Goal: Transaction & Acquisition: Purchase product/service

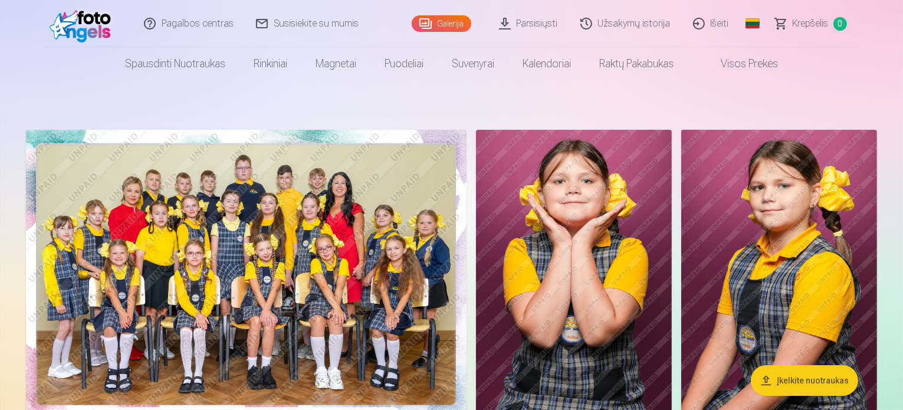
click at [406, 288] on img at bounding box center [246, 277] width 440 height 294
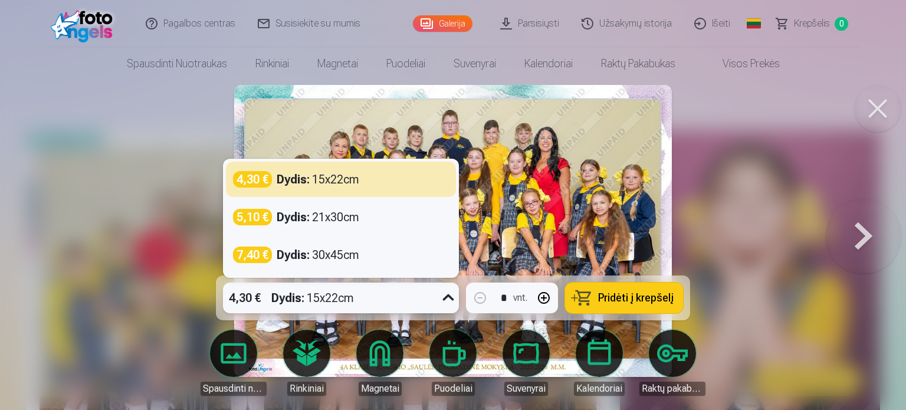
click at [446, 299] on icon at bounding box center [448, 297] width 19 height 19
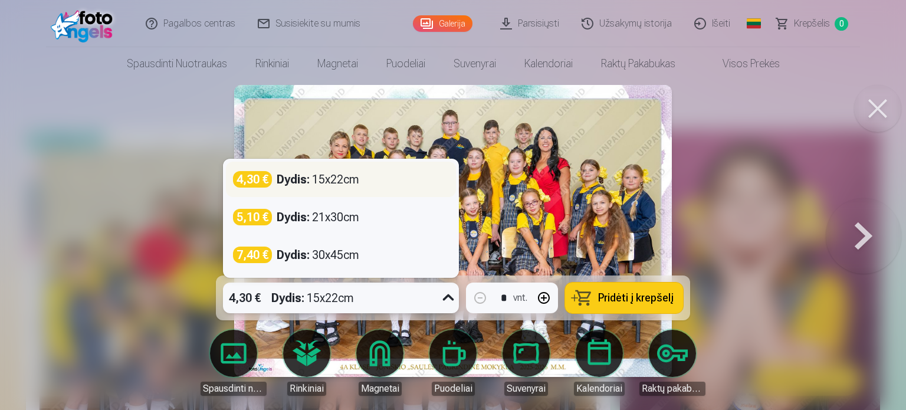
click at [377, 173] on div "4,30 € Dydis : 15x22cm" at bounding box center [341, 179] width 216 height 17
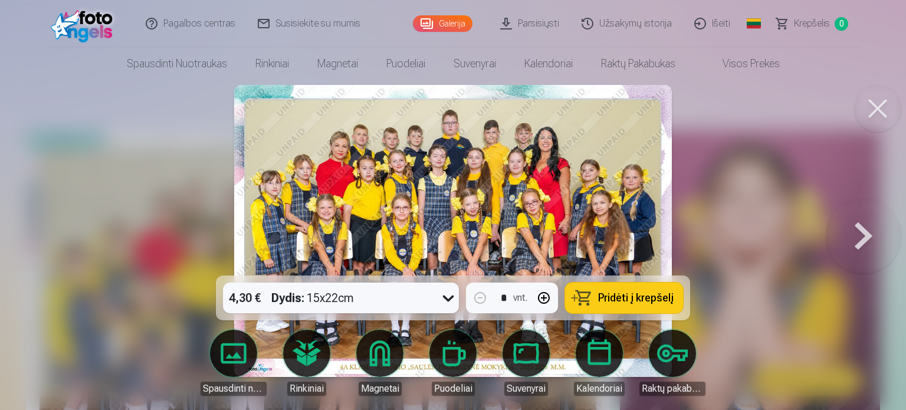
click at [621, 307] on button "Pridėti į krepšelį" at bounding box center [624, 297] width 118 height 31
click at [860, 239] on button at bounding box center [863, 230] width 75 height 65
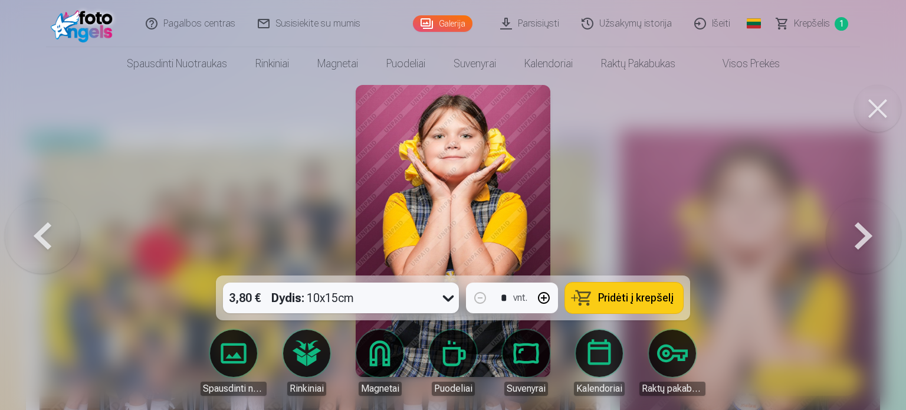
click at [860, 239] on button at bounding box center [863, 230] width 75 height 65
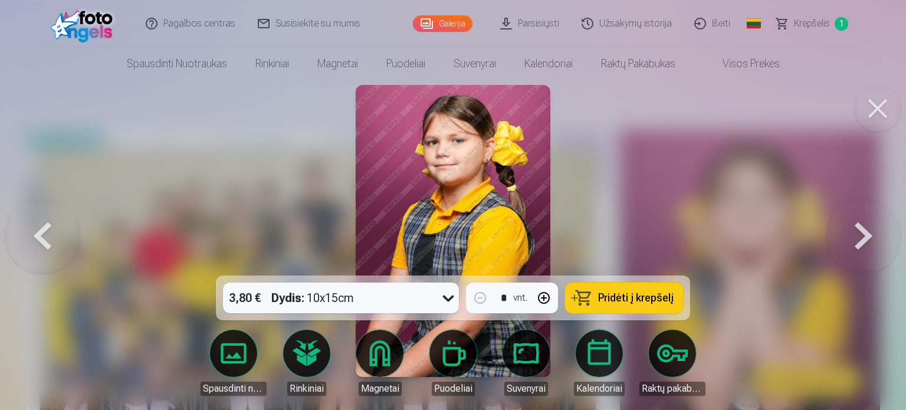
click at [860, 239] on button at bounding box center [863, 230] width 75 height 65
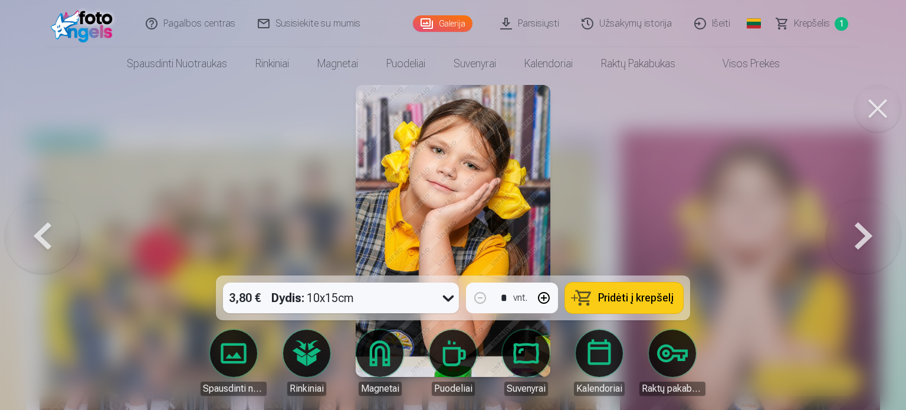
click at [860, 239] on button at bounding box center [863, 230] width 75 height 65
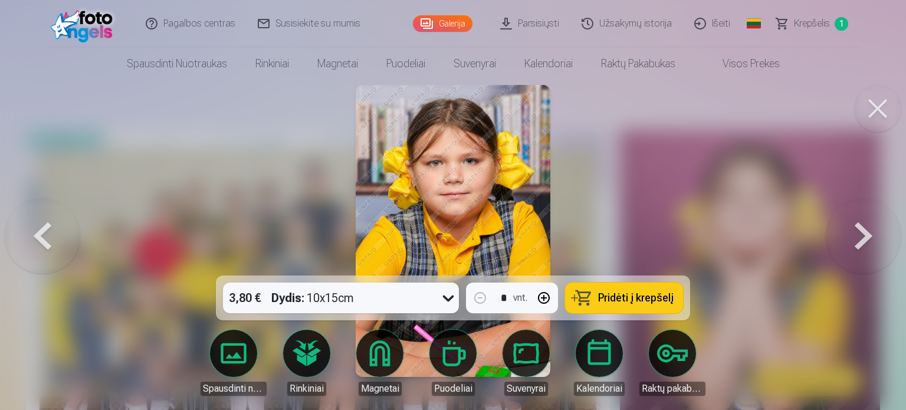
click at [860, 239] on button at bounding box center [863, 230] width 75 height 65
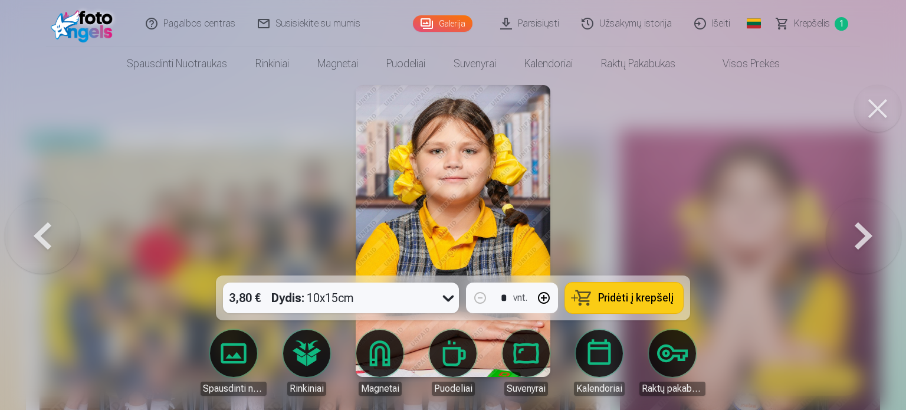
click at [860, 239] on button at bounding box center [863, 230] width 75 height 65
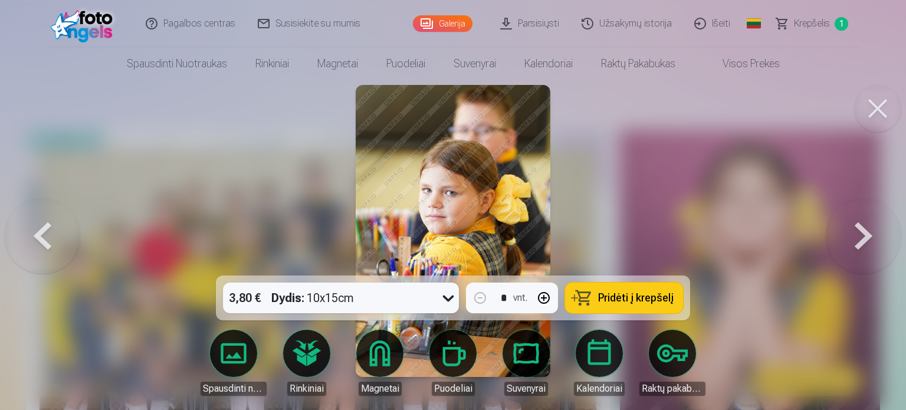
click at [860, 239] on button at bounding box center [863, 230] width 75 height 65
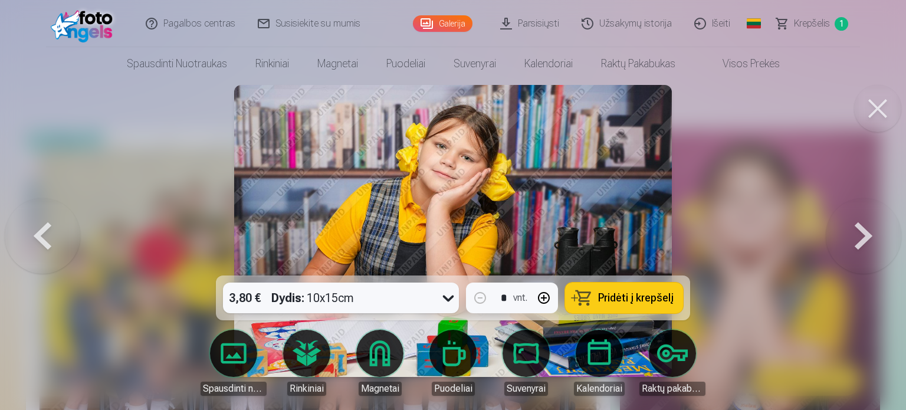
click at [860, 239] on button at bounding box center [863, 230] width 75 height 65
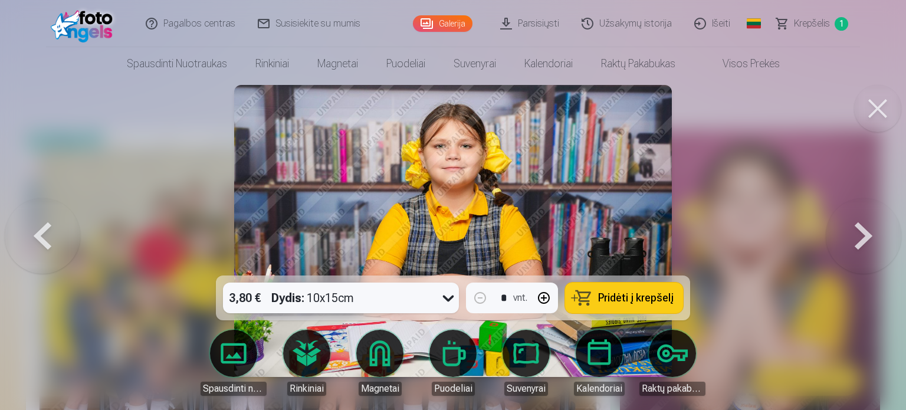
click at [860, 239] on button at bounding box center [863, 230] width 75 height 65
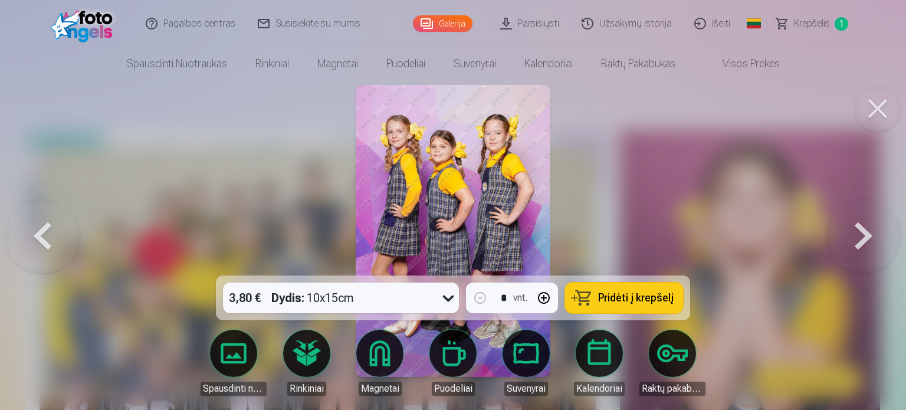
click at [860, 239] on button at bounding box center [863, 230] width 75 height 65
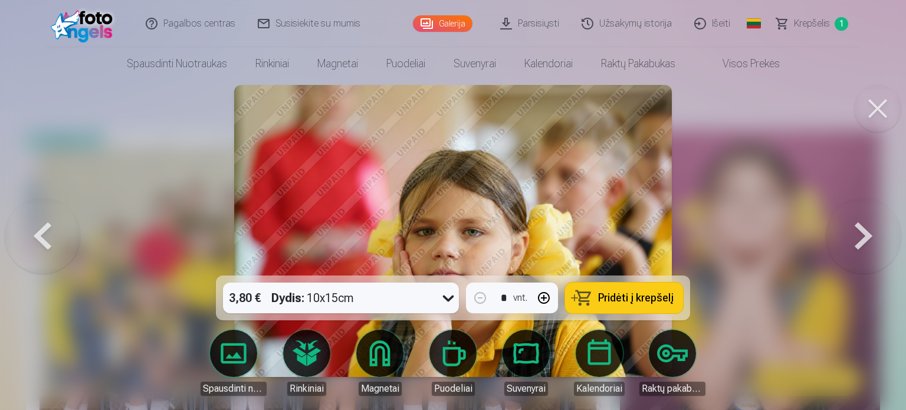
click at [860, 239] on button at bounding box center [863, 230] width 75 height 65
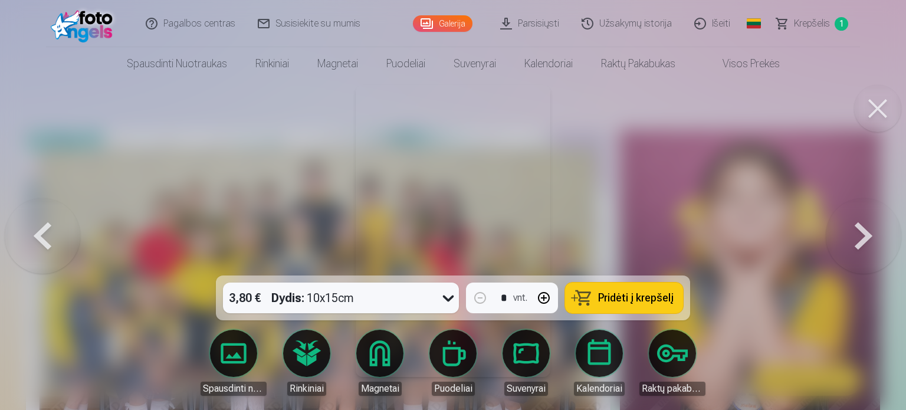
click at [860, 239] on button at bounding box center [863, 230] width 75 height 65
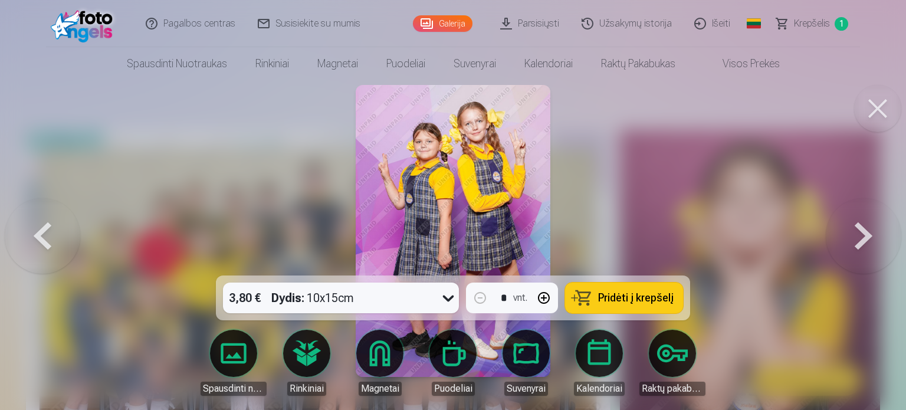
click at [860, 239] on button at bounding box center [863, 230] width 75 height 65
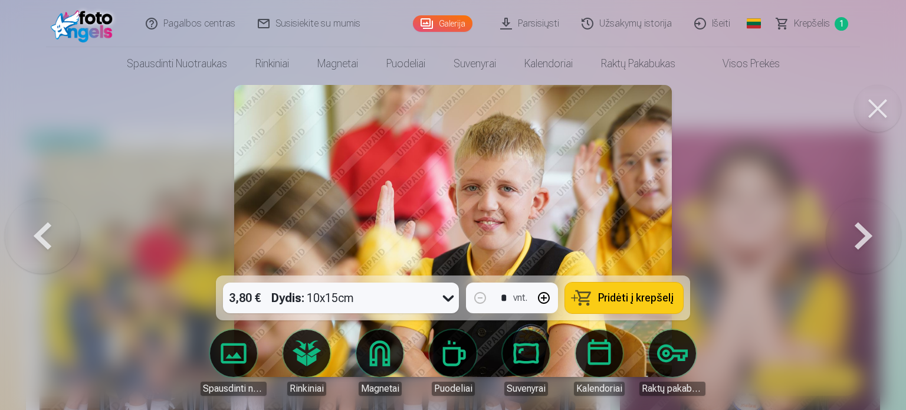
click at [860, 239] on button at bounding box center [863, 230] width 75 height 65
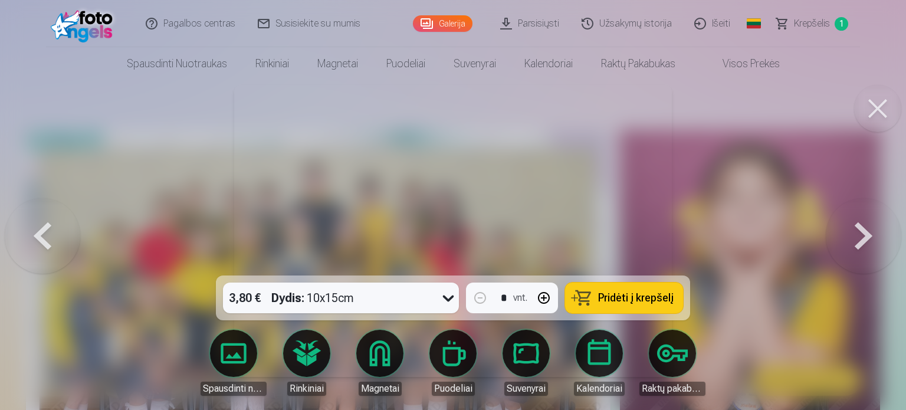
click at [860, 239] on button at bounding box center [863, 230] width 75 height 65
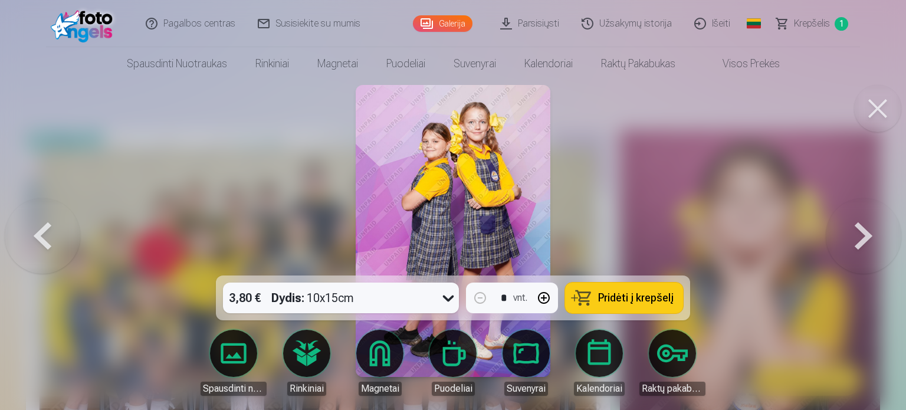
click at [29, 233] on button at bounding box center [42, 230] width 75 height 65
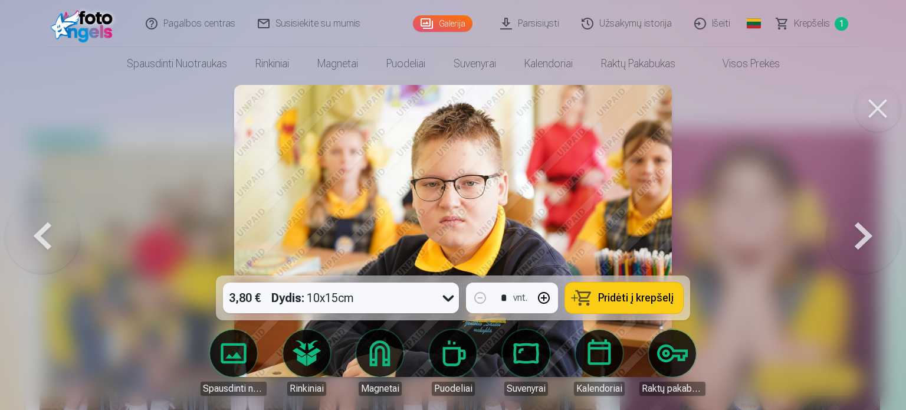
click at [872, 224] on button at bounding box center [863, 230] width 75 height 65
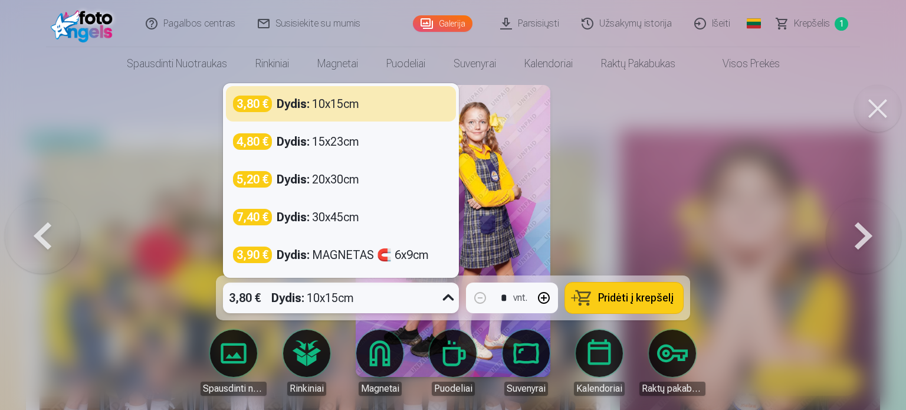
click at [450, 292] on icon at bounding box center [448, 297] width 19 height 19
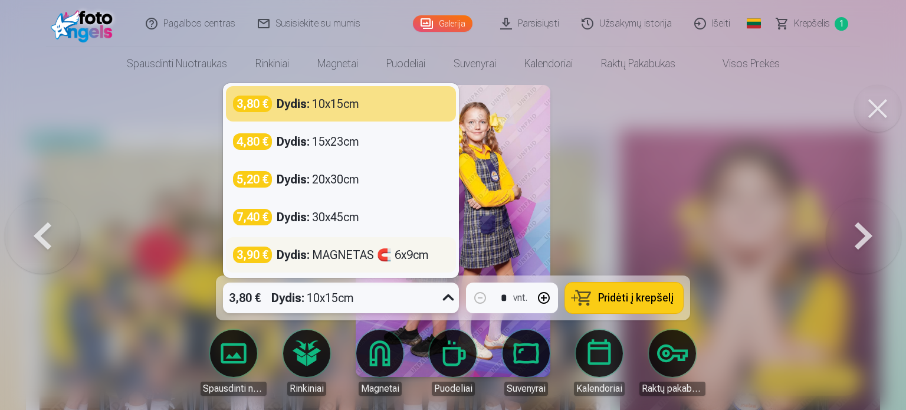
click at [320, 253] on div "Dydis : MAGNETAS 🧲 6x9cm" at bounding box center [353, 254] width 152 height 17
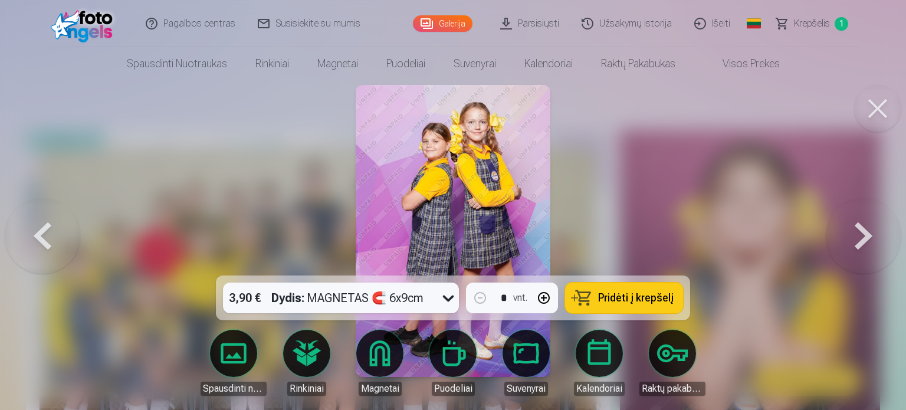
click at [586, 301] on button "Pridėti į krepšelį" at bounding box center [624, 297] width 118 height 31
click at [849, 234] on button at bounding box center [863, 230] width 75 height 65
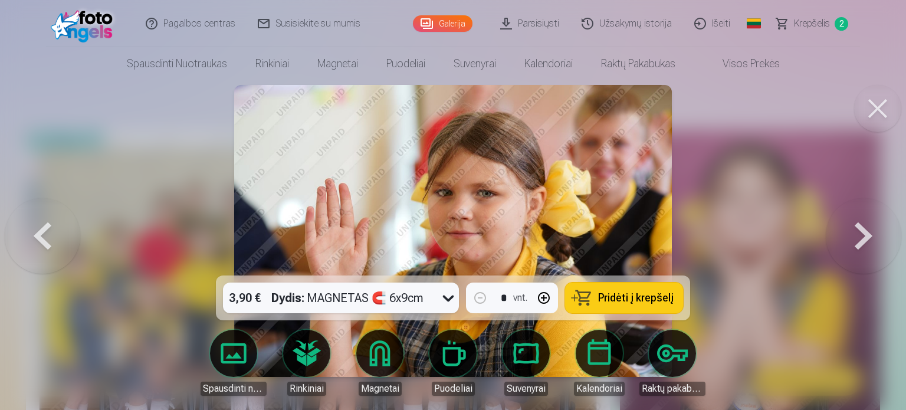
click at [849, 234] on button at bounding box center [863, 230] width 75 height 65
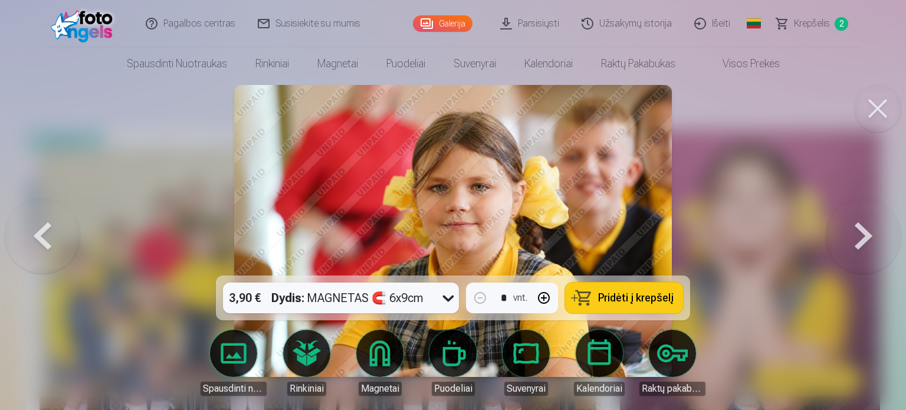
click at [849, 234] on button at bounding box center [863, 230] width 75 height 65
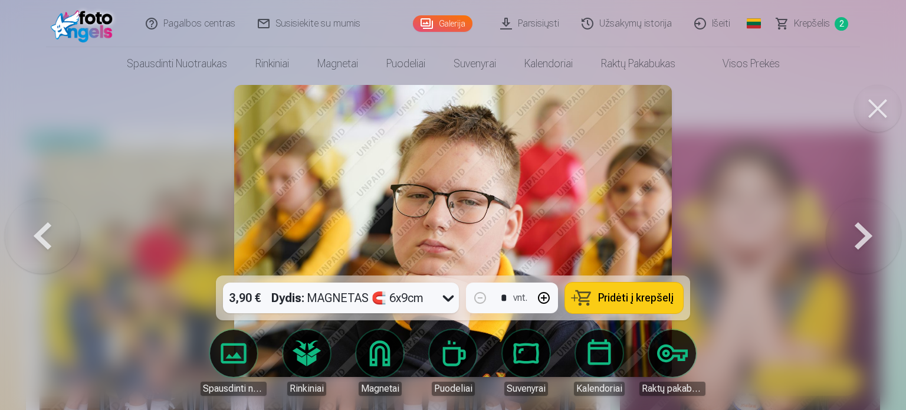
click at [849, 234] on button at bounding box center [863, 230] width 75 height 65
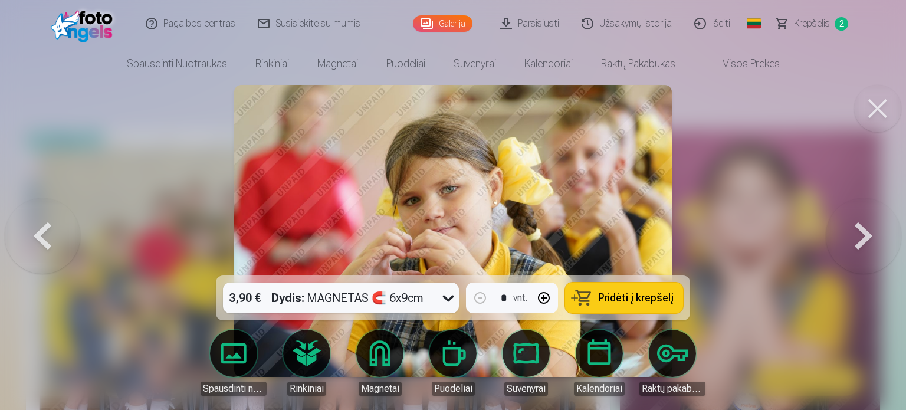
click at [849, 234] on button at bounding box center [863, 230] width 75 height 65
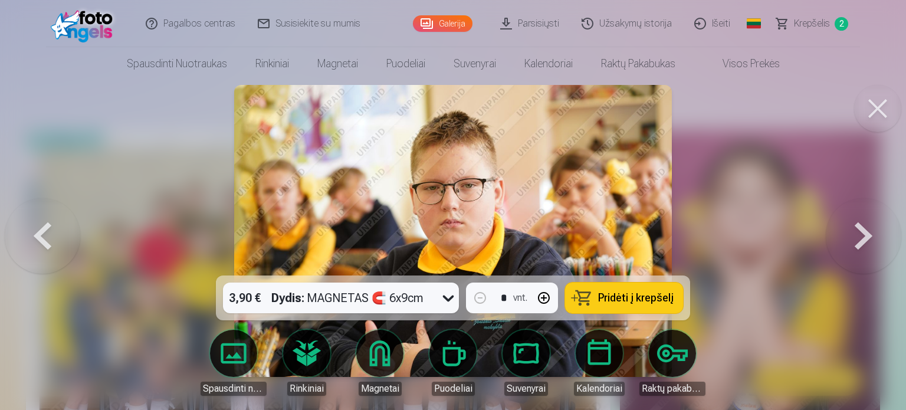
click at [849, 234] on button at bounding box center [863, 230] width 75 height 65
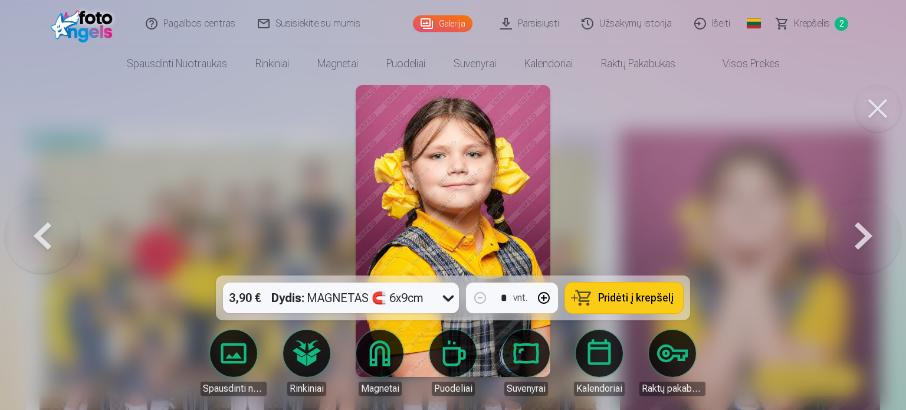
click at [849, 234] on button at bounding box center [863, 230] width 75 height 65
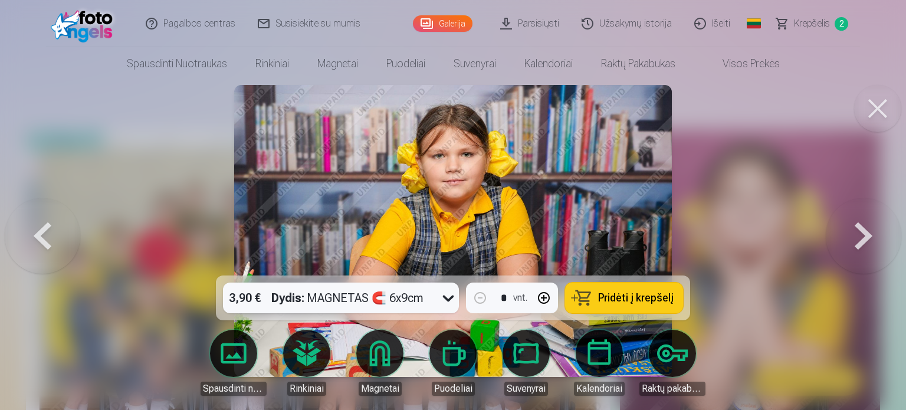
click at [849, 234] on button at bounding box center [863, 230] width 75 height 65
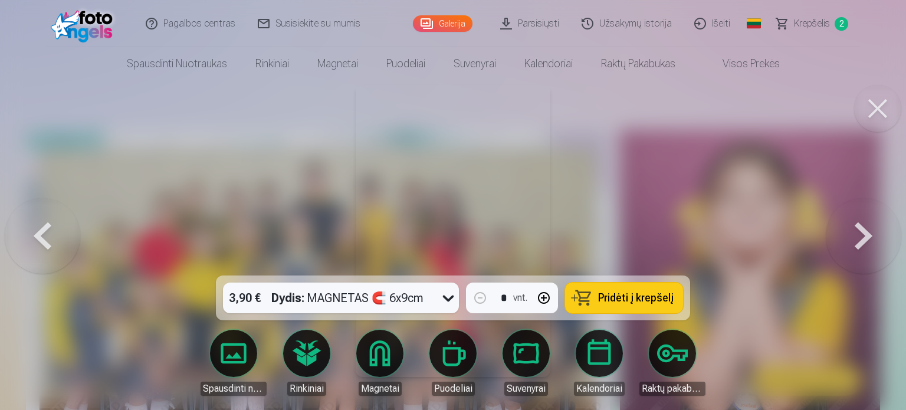
click at [849, 234] on button at bounding box center [863, 230] width 75 height 65
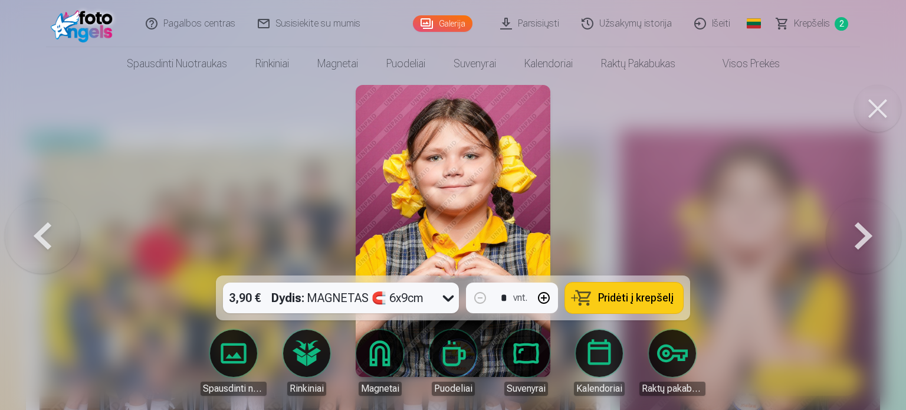
click at [849, 234] on button at bounding box center [863, 230] width 75 height 65
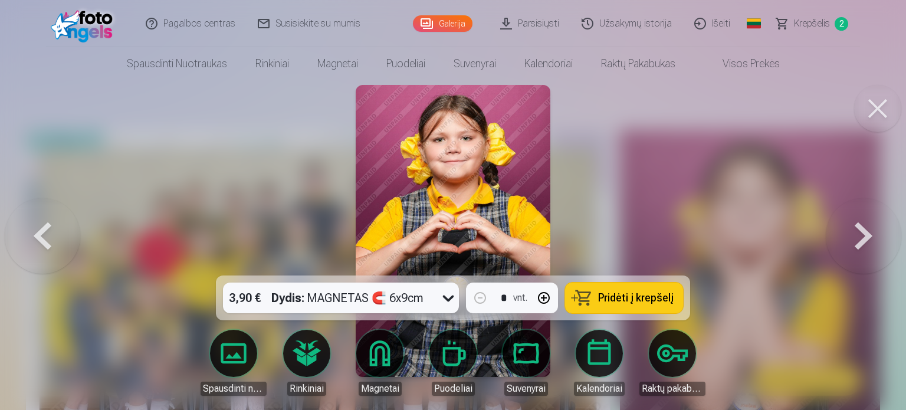
click at [39, 229] on button at bounding box center [42, 230] width 75 height 65
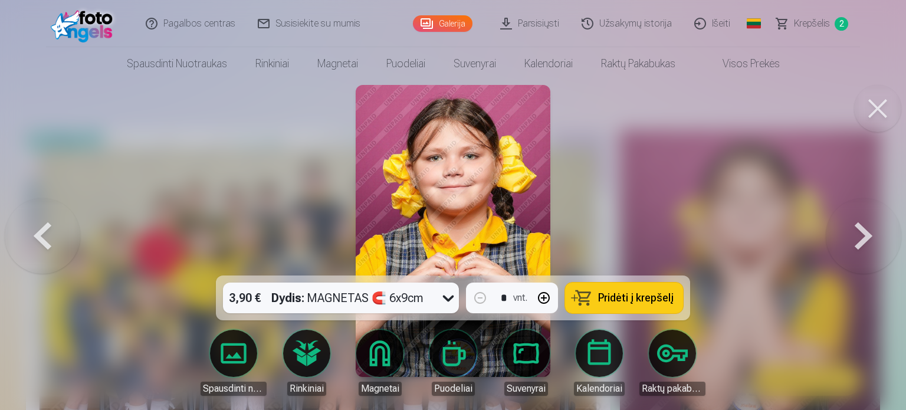
click at [868, 216] on button at bounding box center [863, 230] width 75 height 65
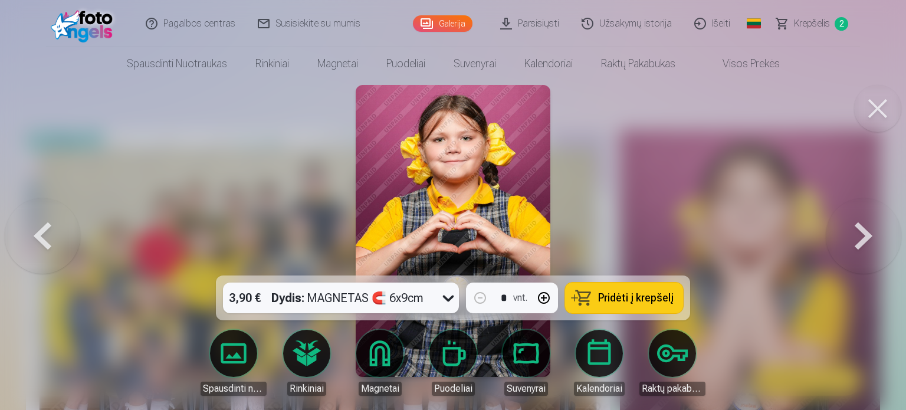
click at [27, 231] on button at bounding box center [42, 230] width 75 height 65
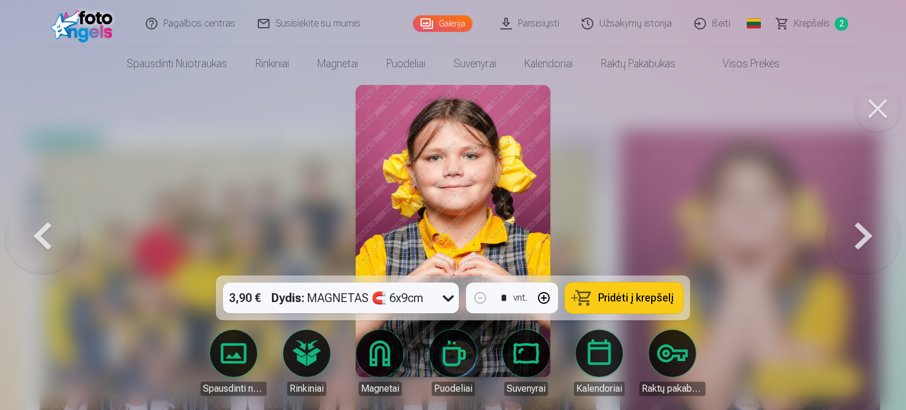
click at [23, 241] on button at bounding box center [42, 230] width 75 height 65
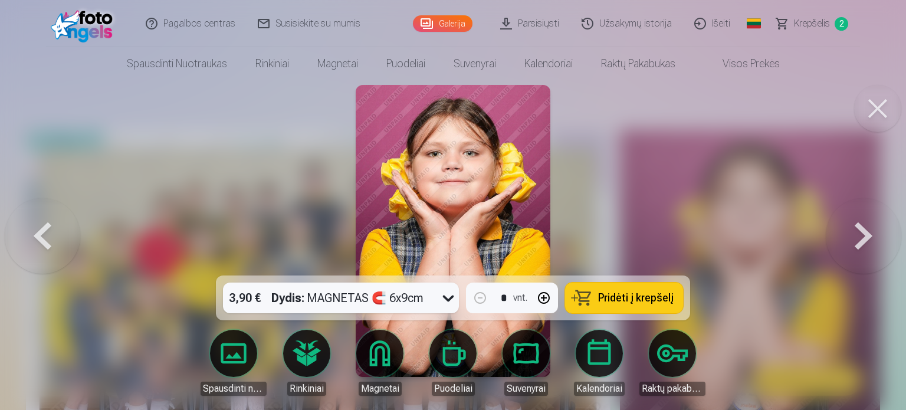
click at [23, 241] on button at bounding box center [42, 230] width 75 height 65
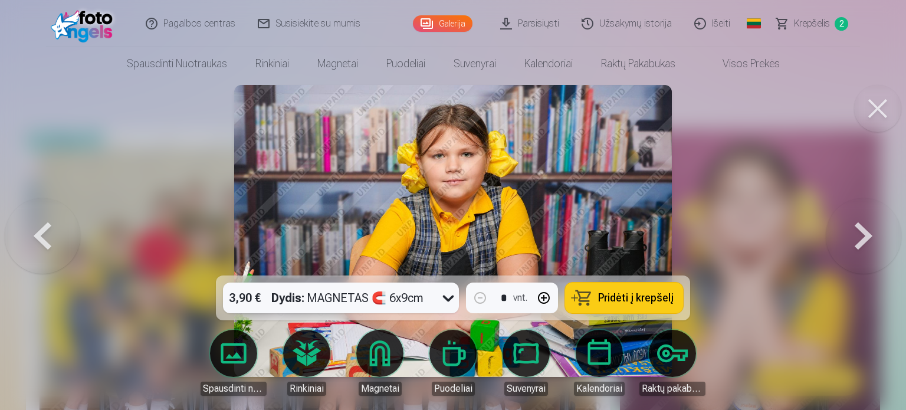
click at [23, 241] on button at bounding box center [42, 230] width 75 height 65
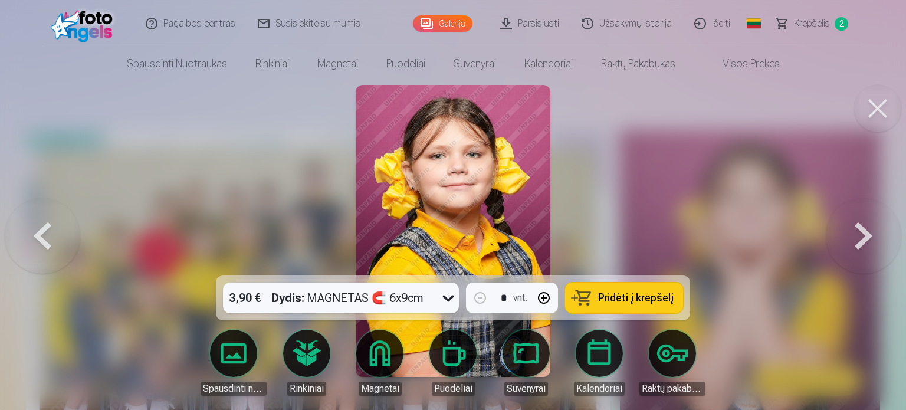
click at [23, 241] on button at bounding box center [42, 230] width 75 height 65
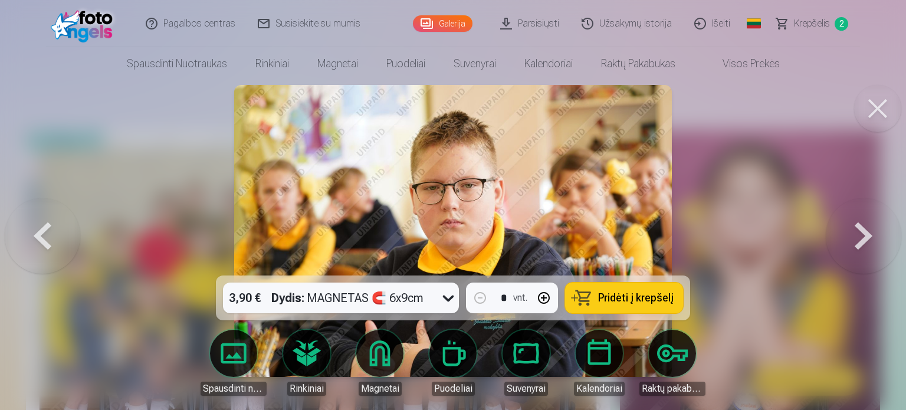
click at [23, 241] on button at bounding box center [42, 230] width 75 height 65
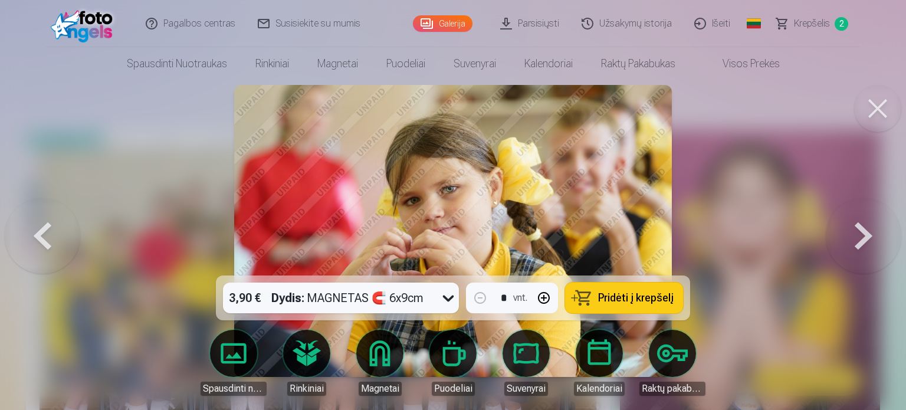
click at [858, 229] on button at bounding box center [863, 230] width 75 height 65
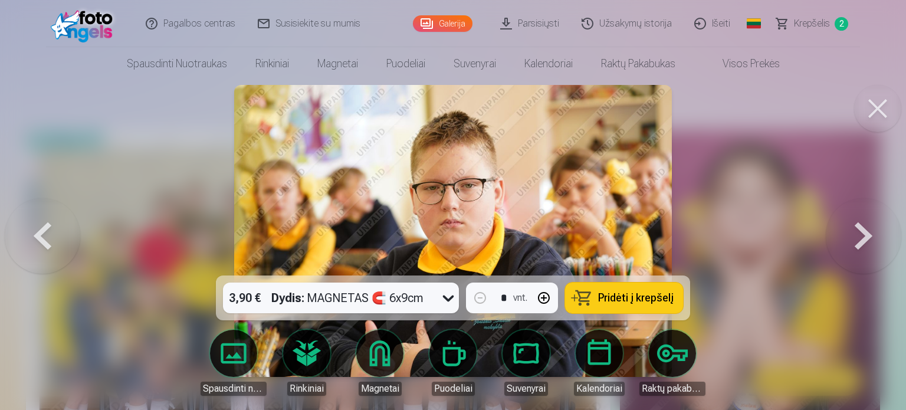
click at [858, 229] on button at bounding box center [863, 230] width 75 height 65
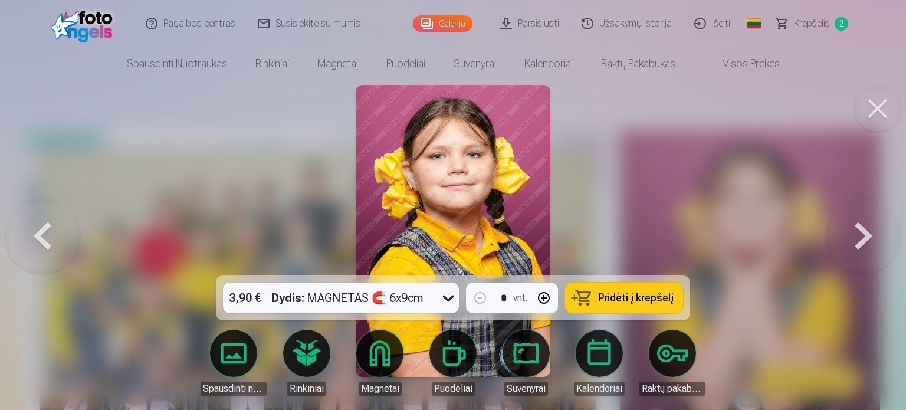
click at [858, 229] on button at bounding box center [863, 230] width 75 height 65
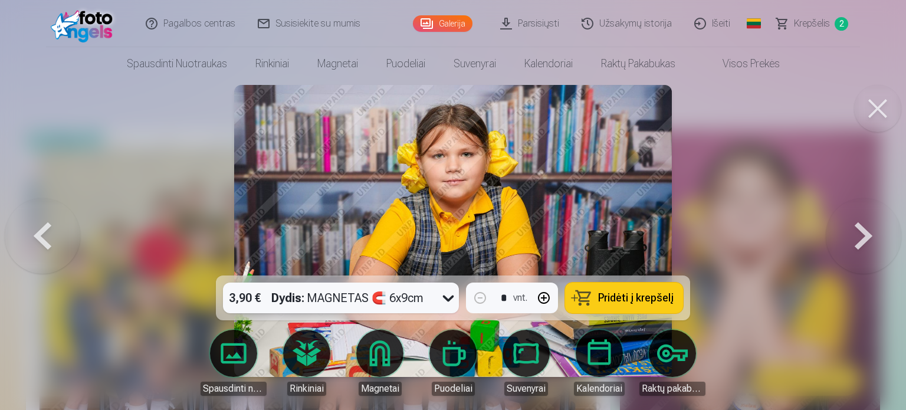
click at [858, 229] on button at bounding box center [863, 230] width 75 height 65
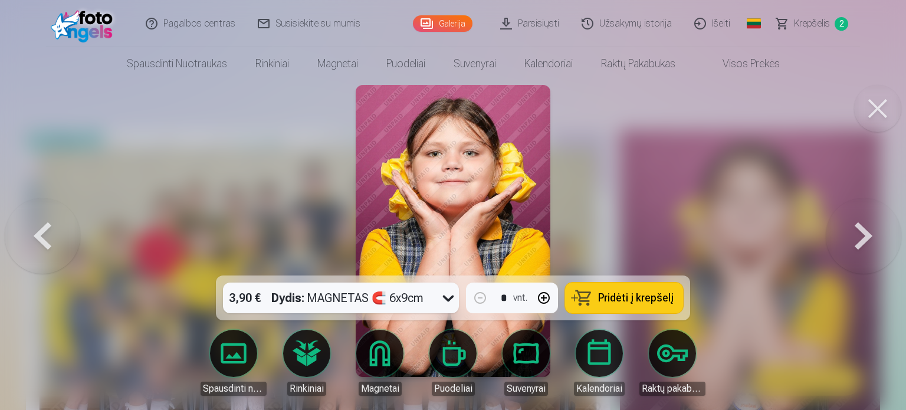
click at [858, 229] on button at bounding box center [863, 230] width 75 height 65
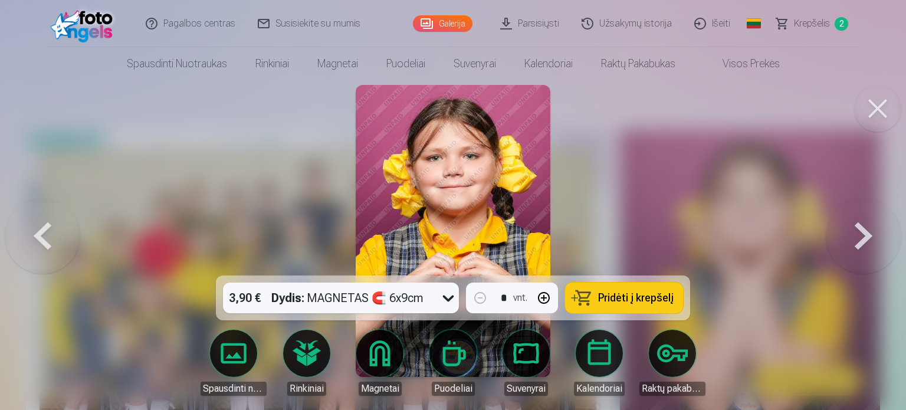
click at [858, 229] on button at bounding box center [863, 230] width 75 height 65
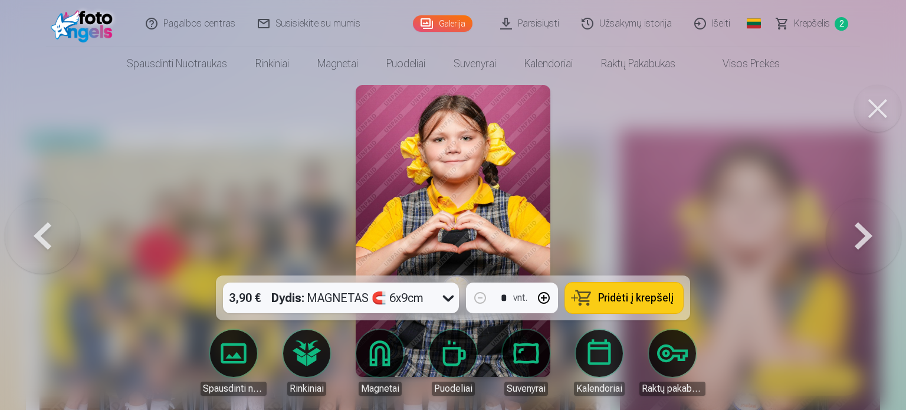
click at [858, 229] on button at bounding box center [863, 230] width 75 height 65
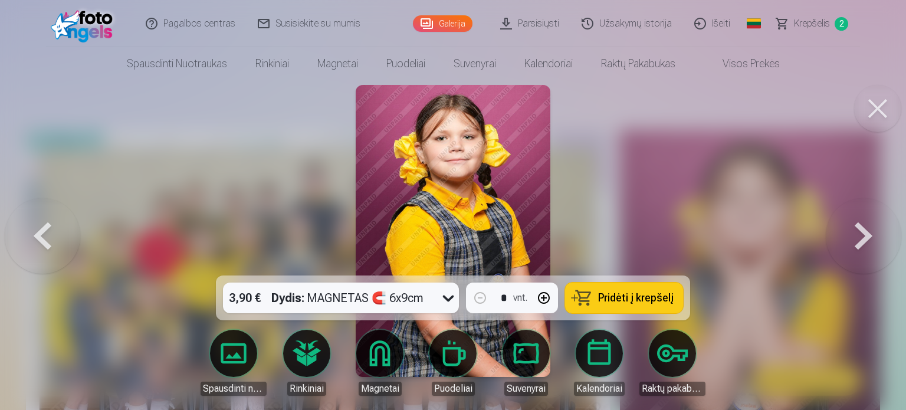
click at [858, 229] on button at bounding box center [863, 230] width 75 height 65
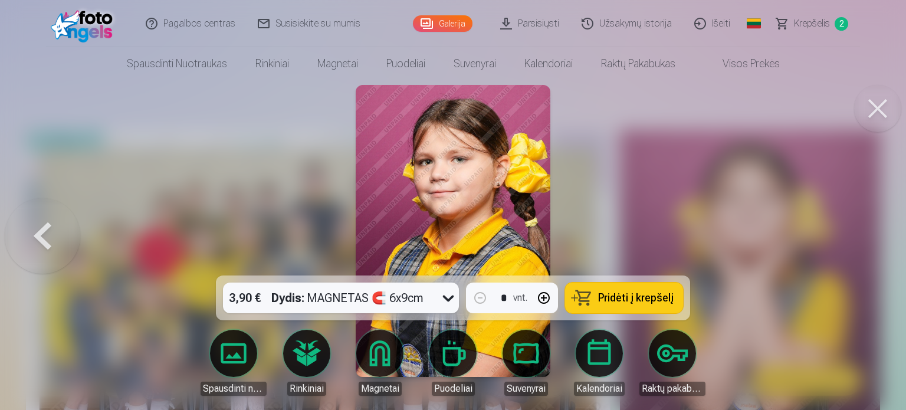
click at [858, 229] on div at bounding box center [453, 205] width 906 height 410
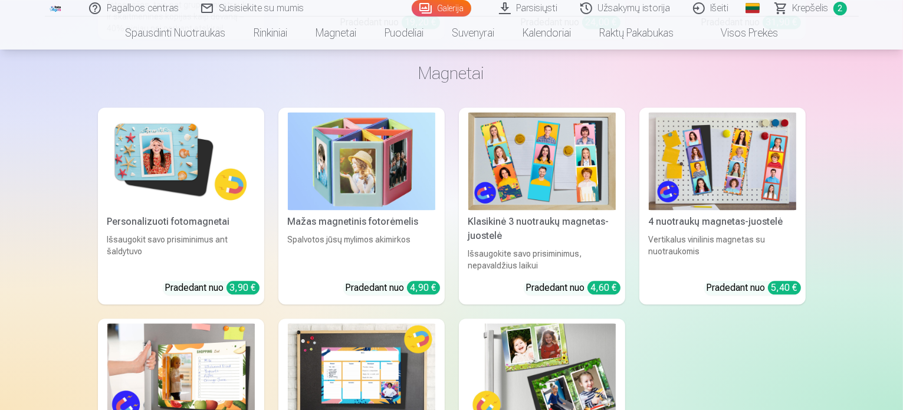
scroll to position [7102, 0]
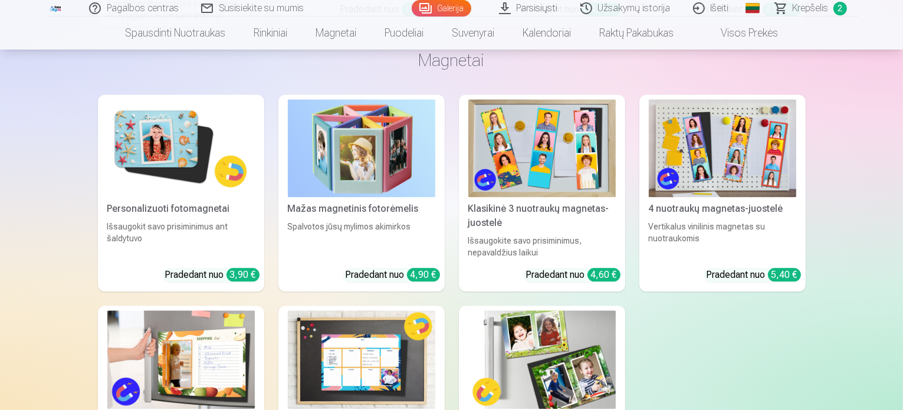
click at [722, 1] on link "Išeiti" at bounding box center [711, 8] width 58 height 17
